Goal: Find specific page/section: Find specific page/section

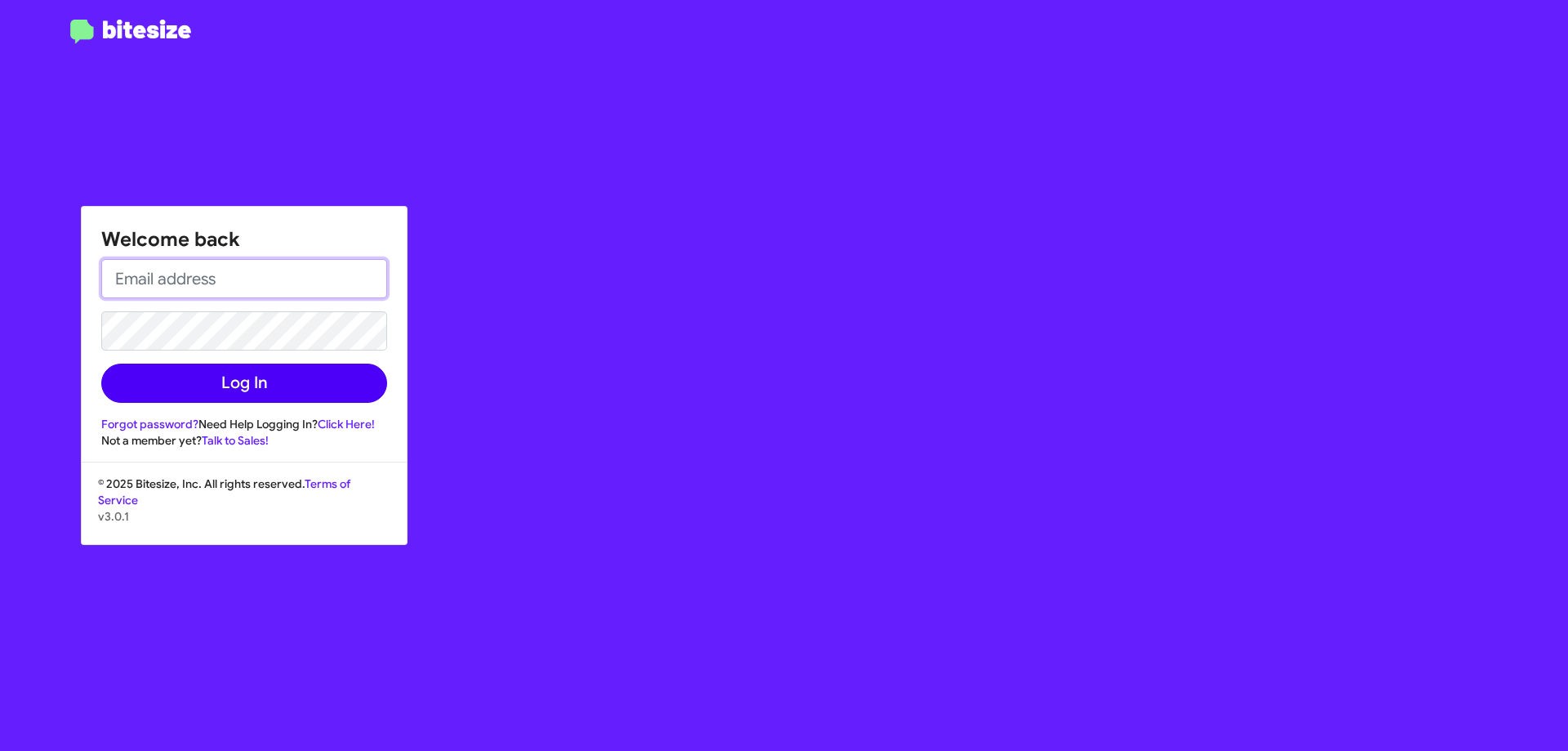
type input "[PERSON_NAME][EMAIL_ADDRESS][DOMAIN_NAME]"
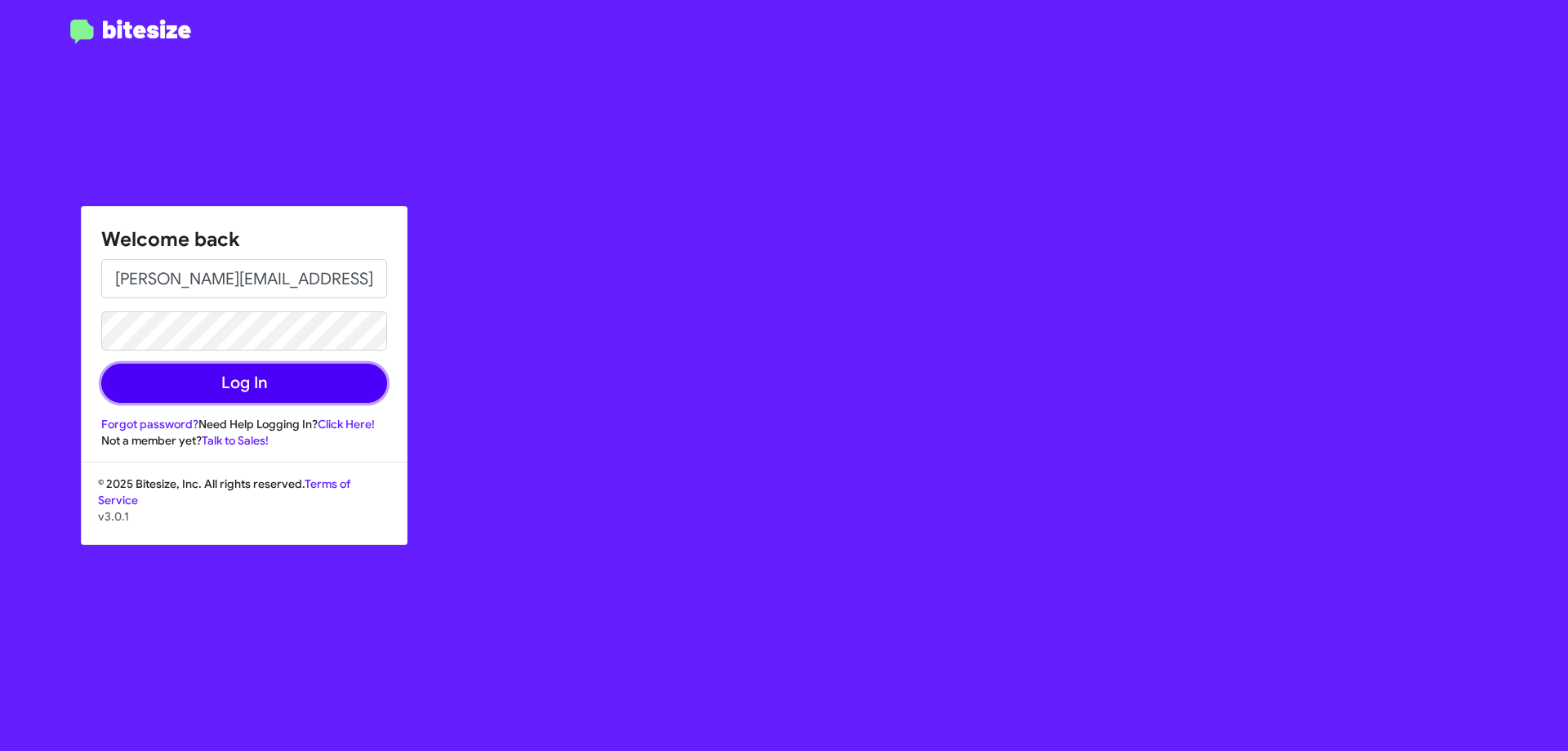
click at [212, 397] on button "Log In" at bounding box center [244, 383] width 286 height 39
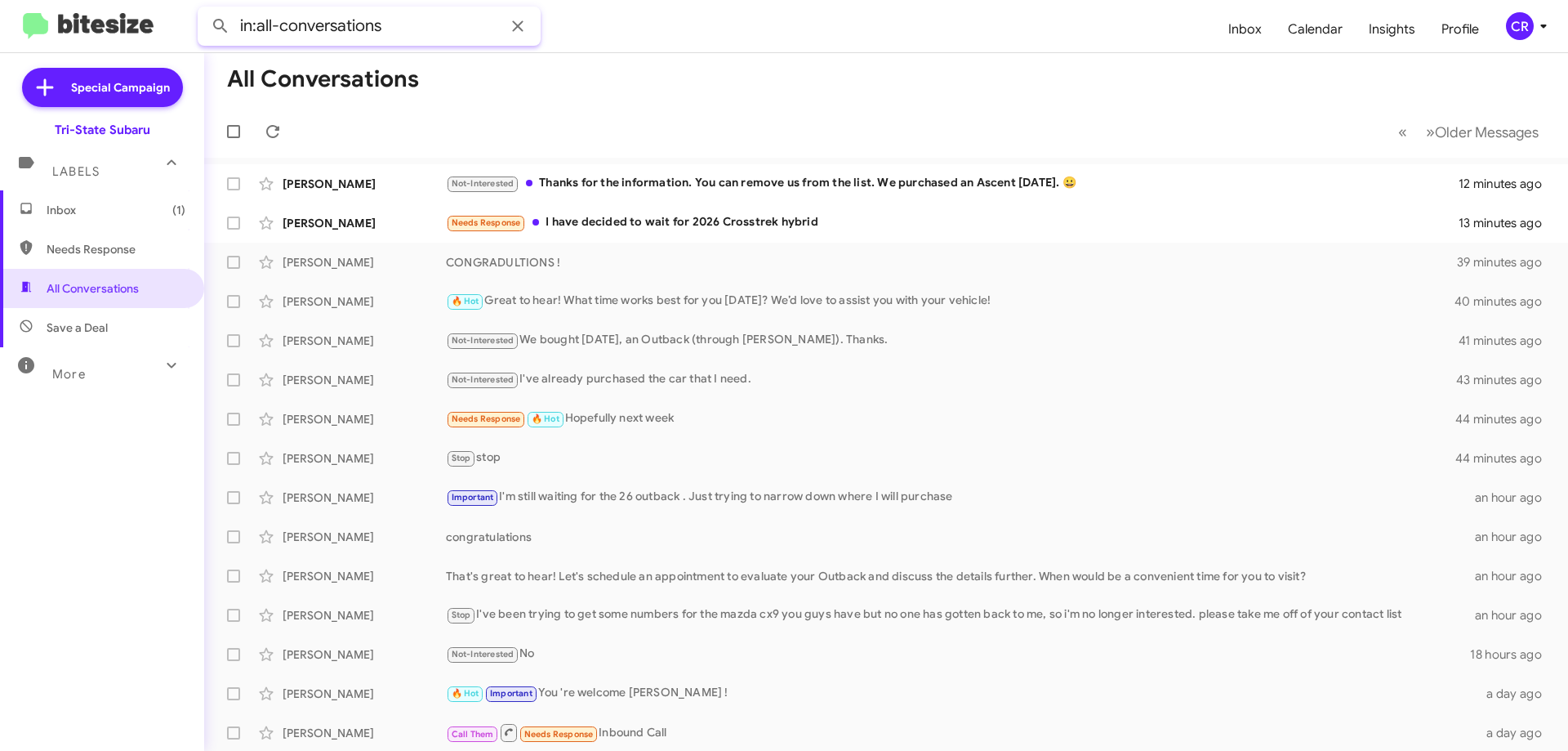
click at [431, 21] on input "in:all-conversations" at bounding box center [368, 26] width 343 height 39
click at [204, 10] on button at bounding box center [220, 26] width 33 height 33
type input "[PERSON_NAME]"
